Goal: Information Seeking & Learning: Learn about a topic

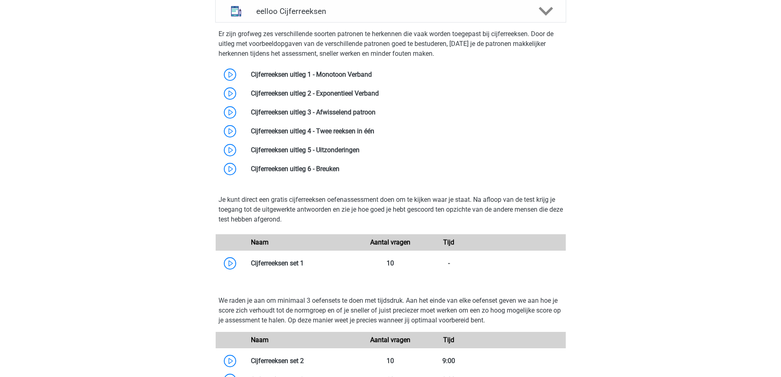
scroll to position [335, 0]
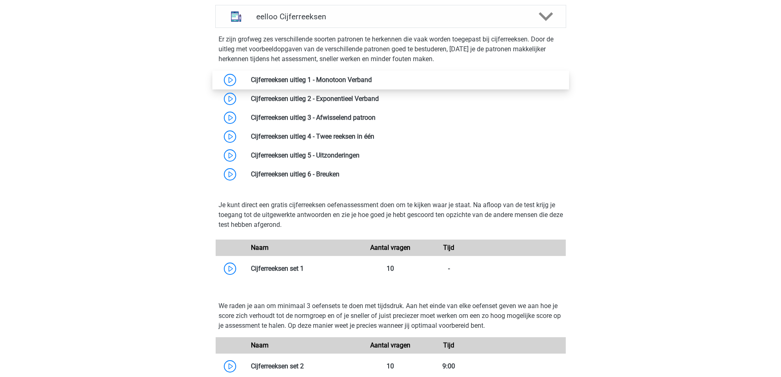
click at [372, 80] on link at bounding box center [372, 80] width 0 height 8
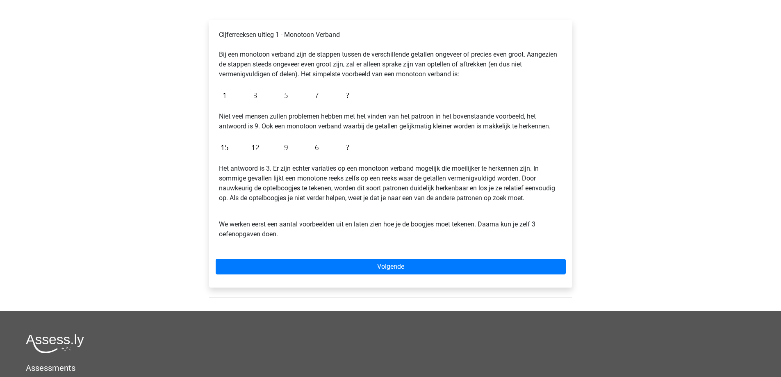
scroll to position [121, 0]
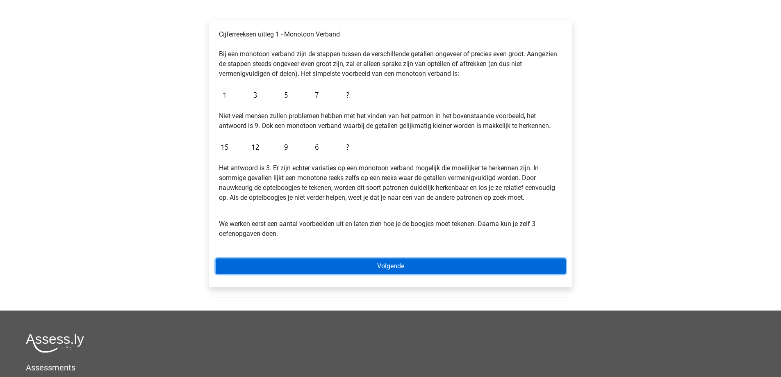
click at [390, 263] on link "Volgende" at bounding box center [391, 266] width 350 height 16
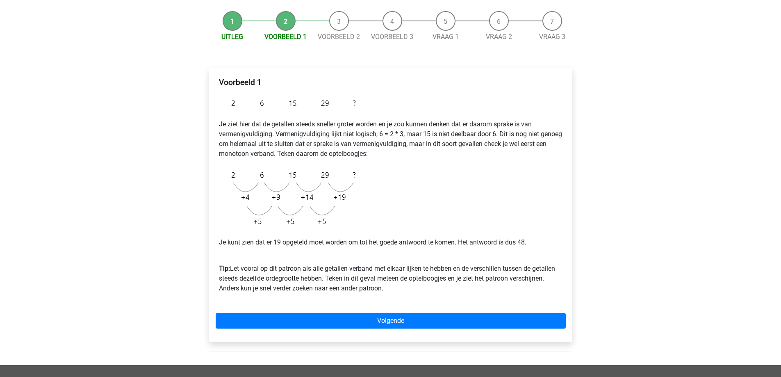
scroll to position [67, 0]
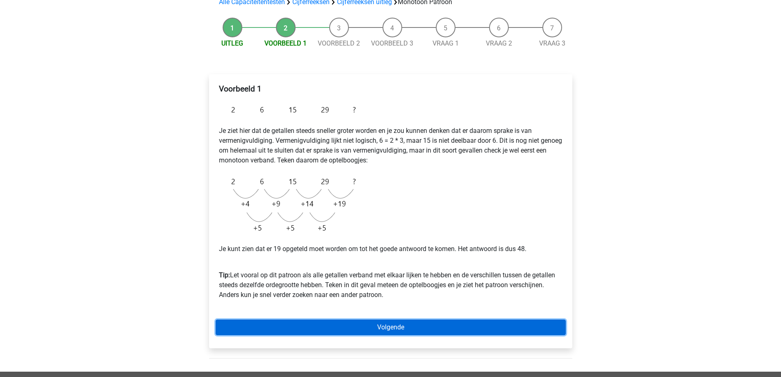
click at [372, 323] on link "Volgende" at bounding box center [391, 327] width 350 height 16
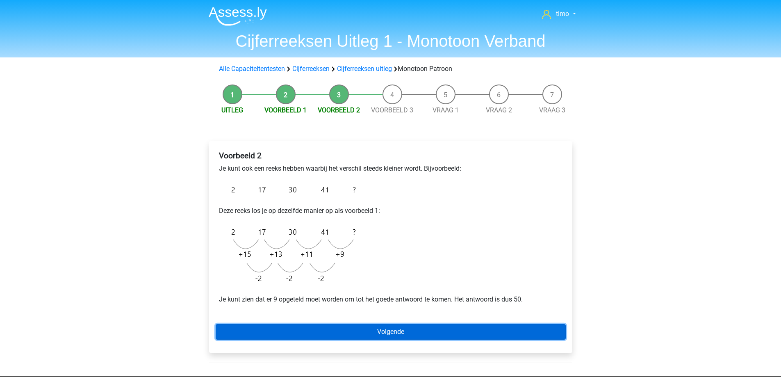
click at [369, 332] on link "Volgende" at bounding box center [391, 332] width 350 height 16
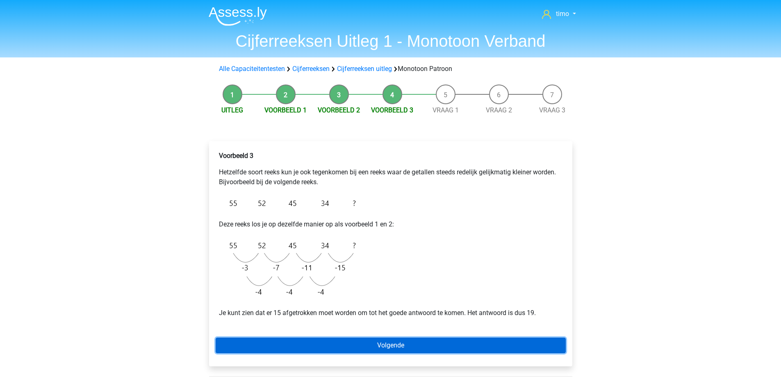
click at [367, 342] on link "Volgende" at bounding box center [391, 345] width 350 height 16
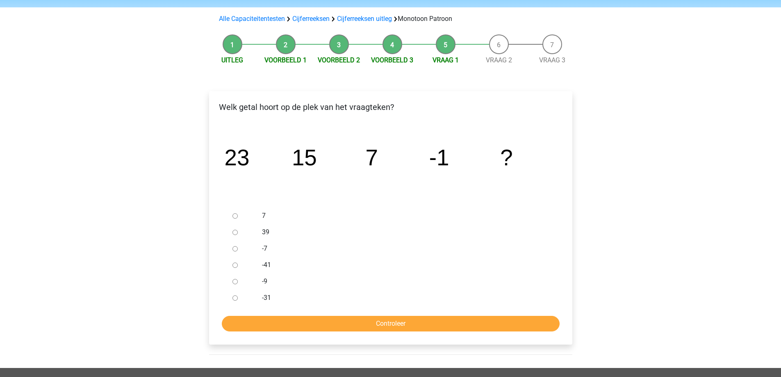
scroll to position [54, 0]
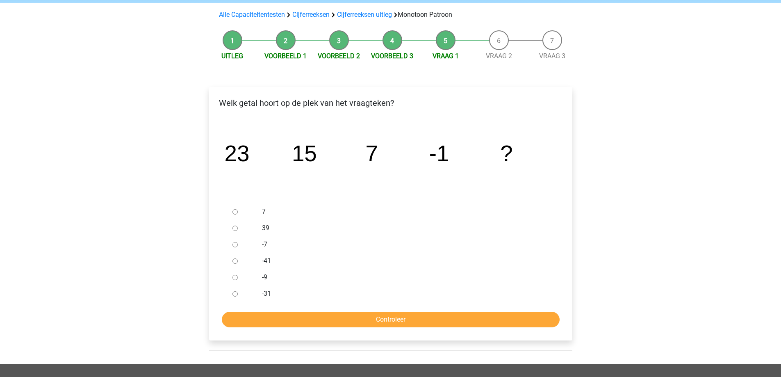
drag, startPoint x: 237, startPoint y: 278, endPoint x: 237, endPoint y: 284, distance: 6.1
click at [237, 278] on input "-9" at bounding box center [234, 277] width 5 height 5
radio input "true"
click at [280, 317] on input "Controleer" at bounding box center [391, 319] width 338 height 16
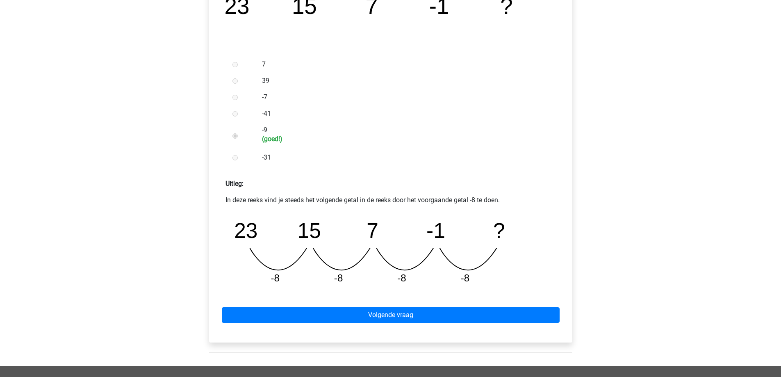
scroll to position [246, 0]
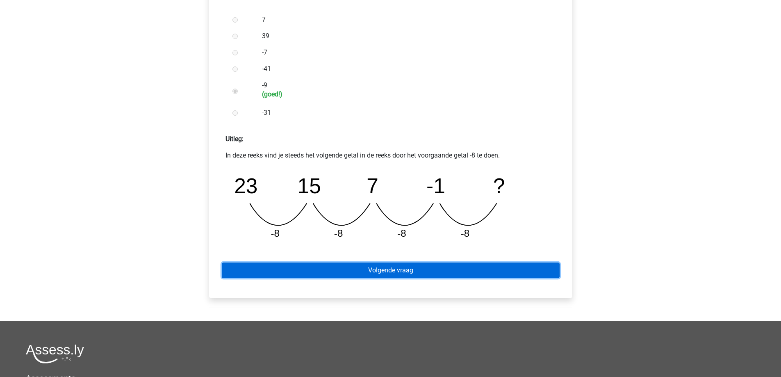
click at [357, 271] on link "Volgende vraag" at bounding box center [391, 270] width 338 height 16
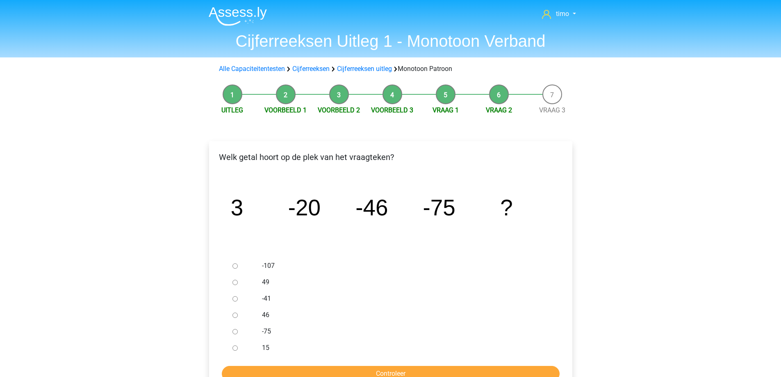
scroll to position [41, 0]
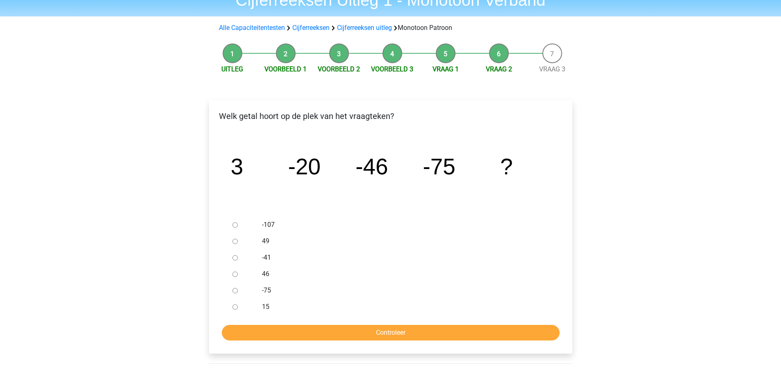
click at [243, 219] on div at bounding box center [242, 224] width 27 height 16
click at [237, 226] on input "-107" at bounding box center [234, 224] width 5 height 5
radio input "true"
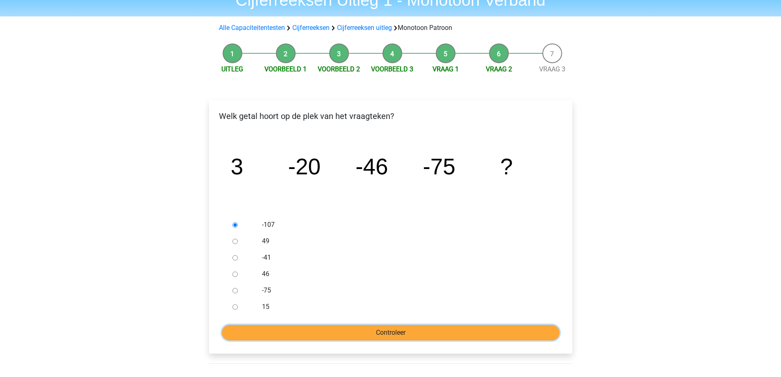
click at [292, 328] on input "Controleer" at bounding box center [391, 333] width 338 height 16
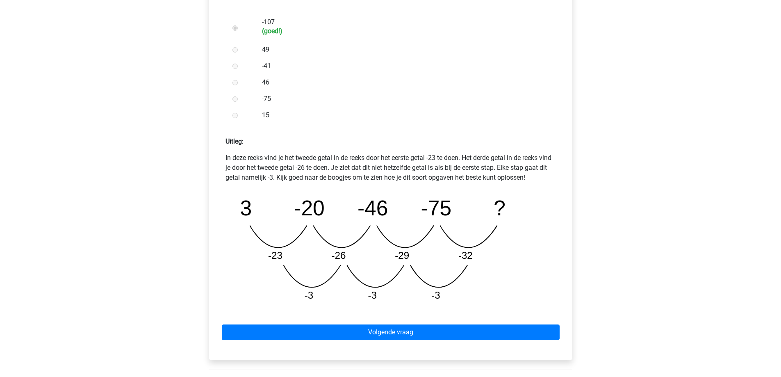
scroll to position [287, 0]
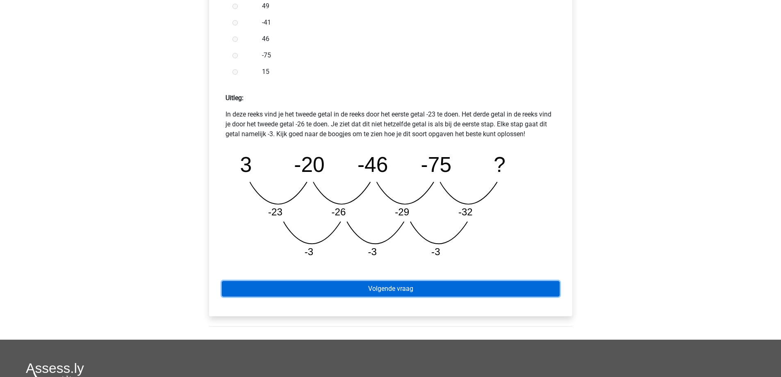
click at [390, 291] on link "Volgende vraag" at bounding box center [391, 289] width 338 height 16
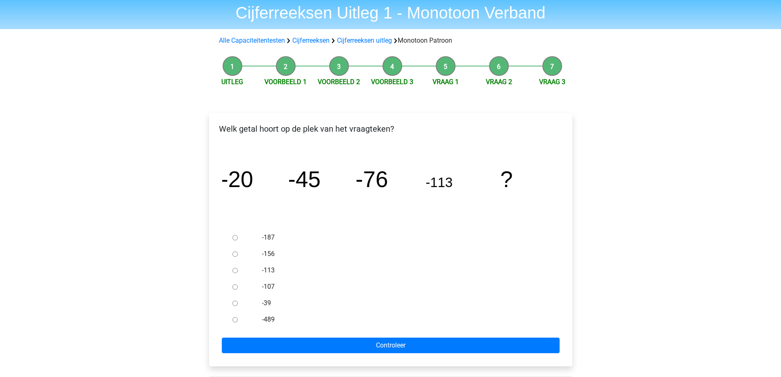
scroll to position [41, 0]
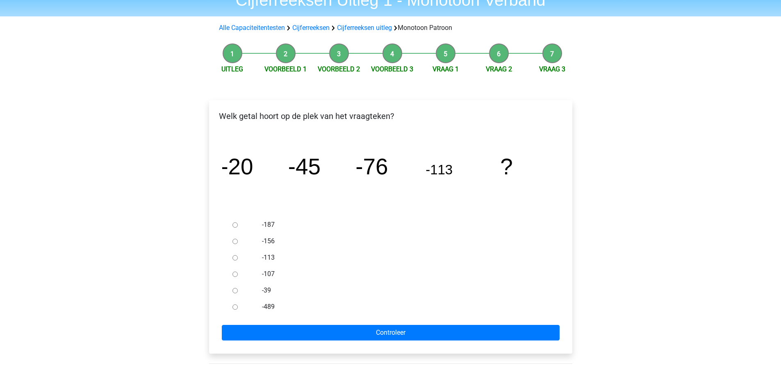
click at [337, 186] on icon "image/svg+xml -20 -45 -76 -113 ?" at bounding box center [390, 174] width 337 height 84
click at [231, 245] on div at bounding box center [242, 241] width 27 height 16
click at [236, 241] on input "-156" at bounding box center [234, 241] width 5 height 5
radio input "true"
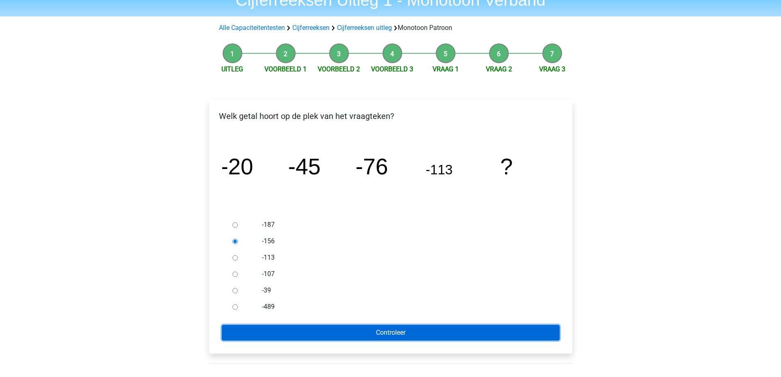
click at [279, 327] on input "Controleer" at bounding box center [391, 333] width 338 height 16
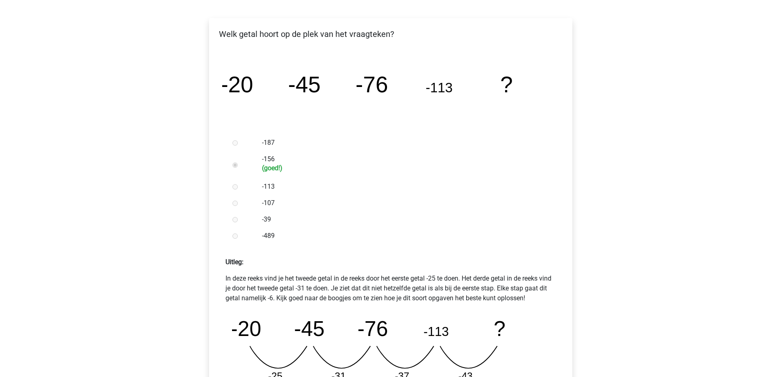
scroll to position [287, 0]
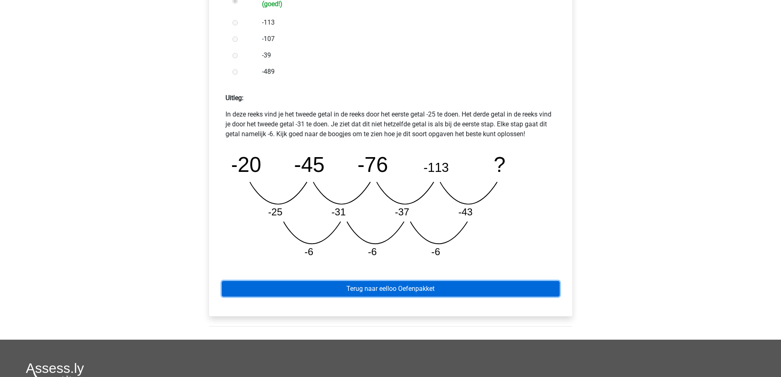
click at [434, 288] on link "Terug naar eelloo Oefenpakket" at bounding box center [391, 289] width 338 height 16
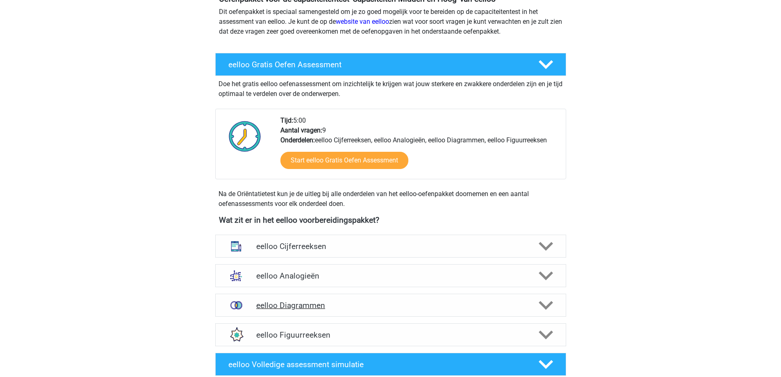
scroll to position [164, 0]
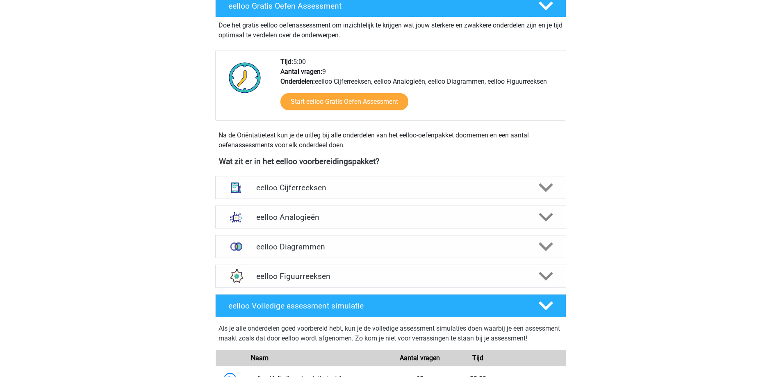
click at [360, 187] on h4 "eelloo Cijferreeksen" at bounding box center [390, 187] width 268 height 9
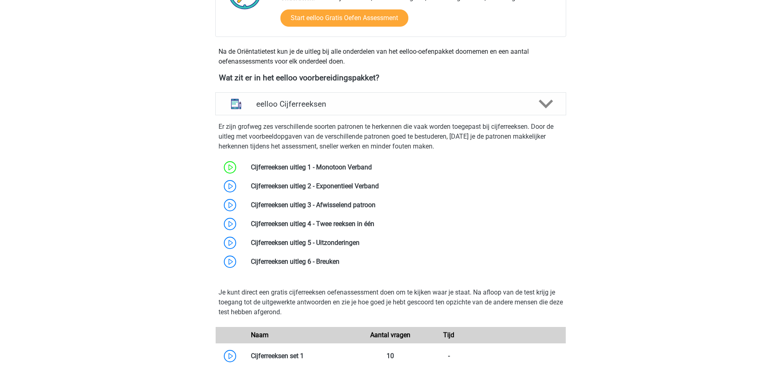
scroll to position [328, 0]
